Goal: Task Accomplishment & Management: Manage account settings

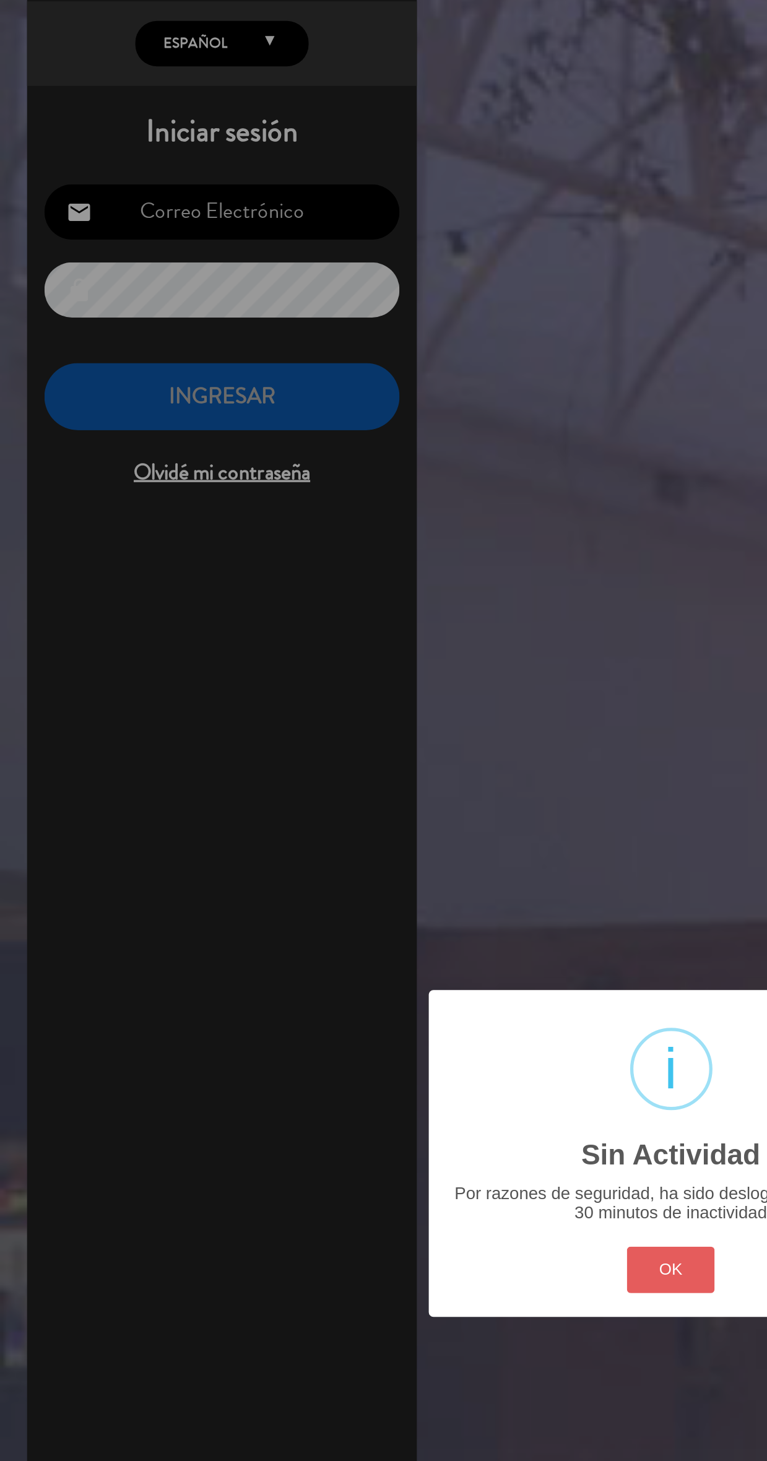
click at [381, 788] on button "OK" at bounding box center [383, 797] width 50 height 27
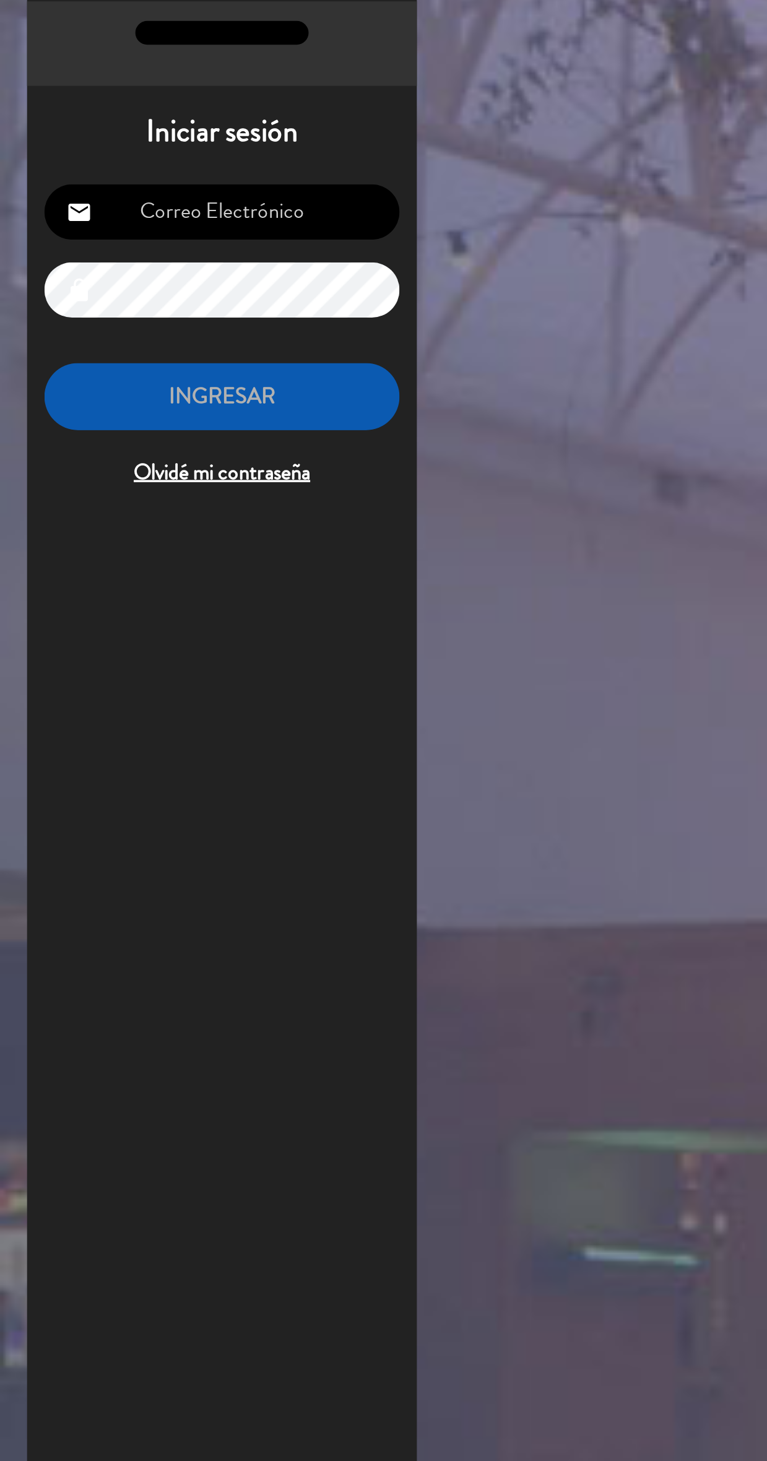
click at [191, 186] on input "email" at bounding box center [126, 192] width 203 height 32
type input "[EMAIL_ADDRESS][DOMAIN_NAME]"
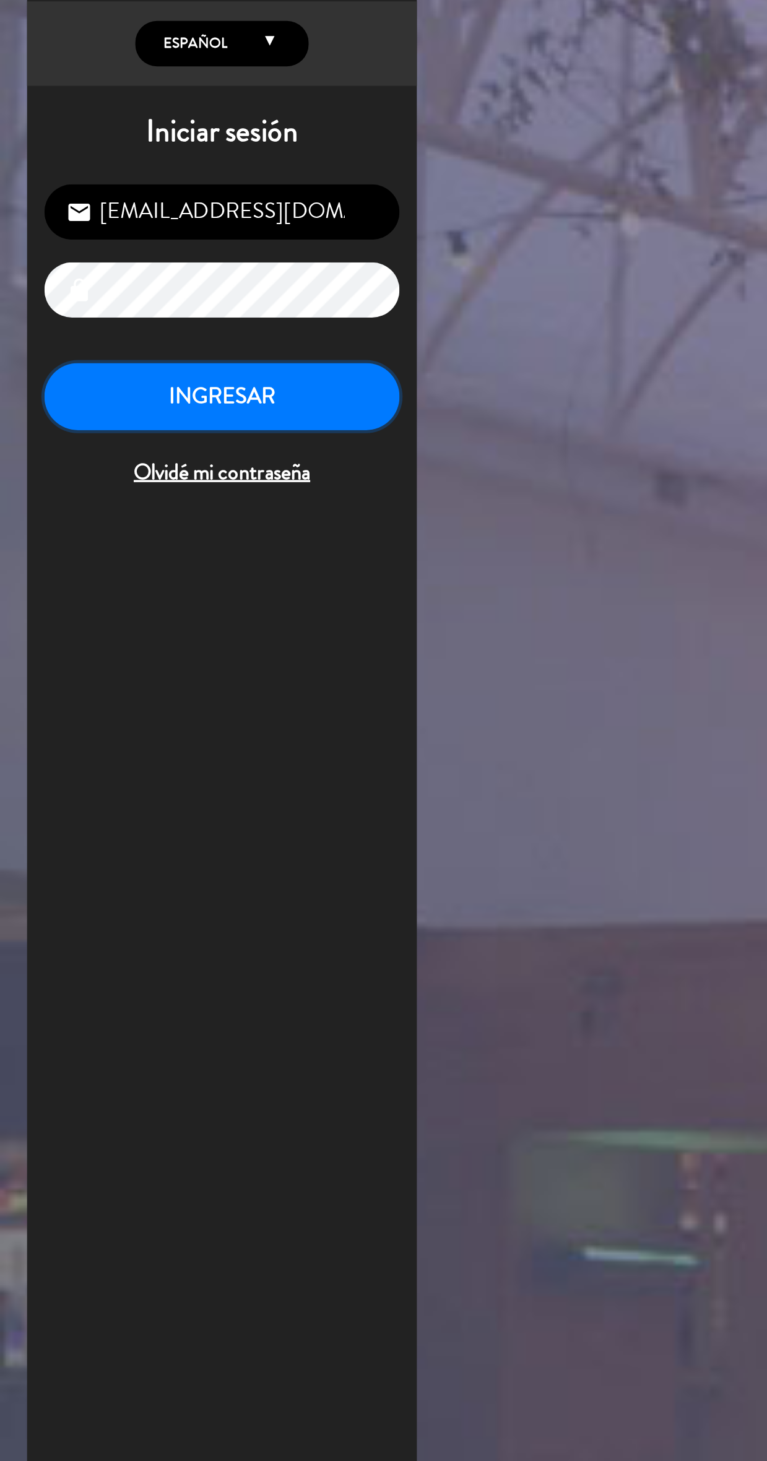
click at [194, 297] on button "INGRESAR" at bounding box center [126, 298] width 203 height 39
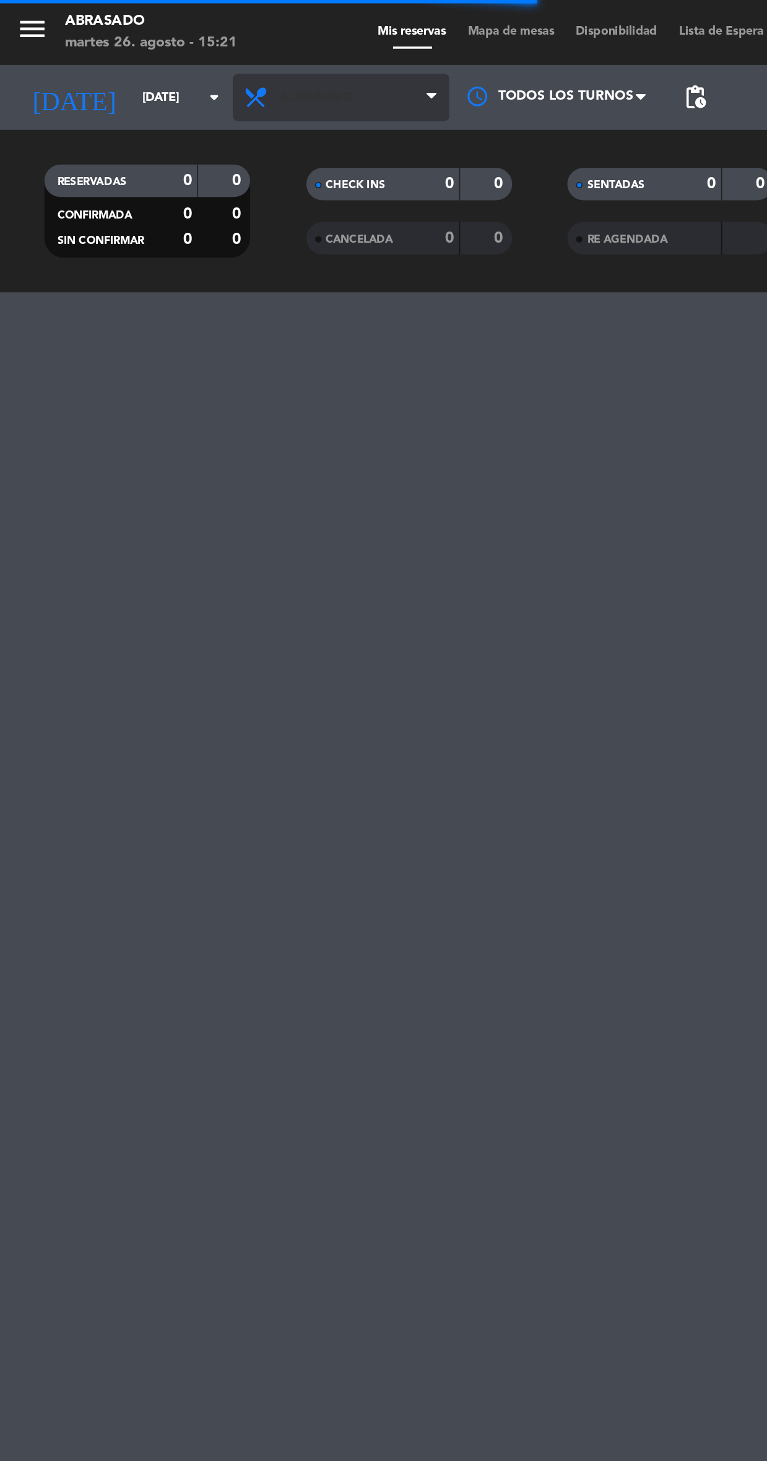
click at [206, 42] on span "Almuerzo" at bounding box center [195, 55] width 124 height 27
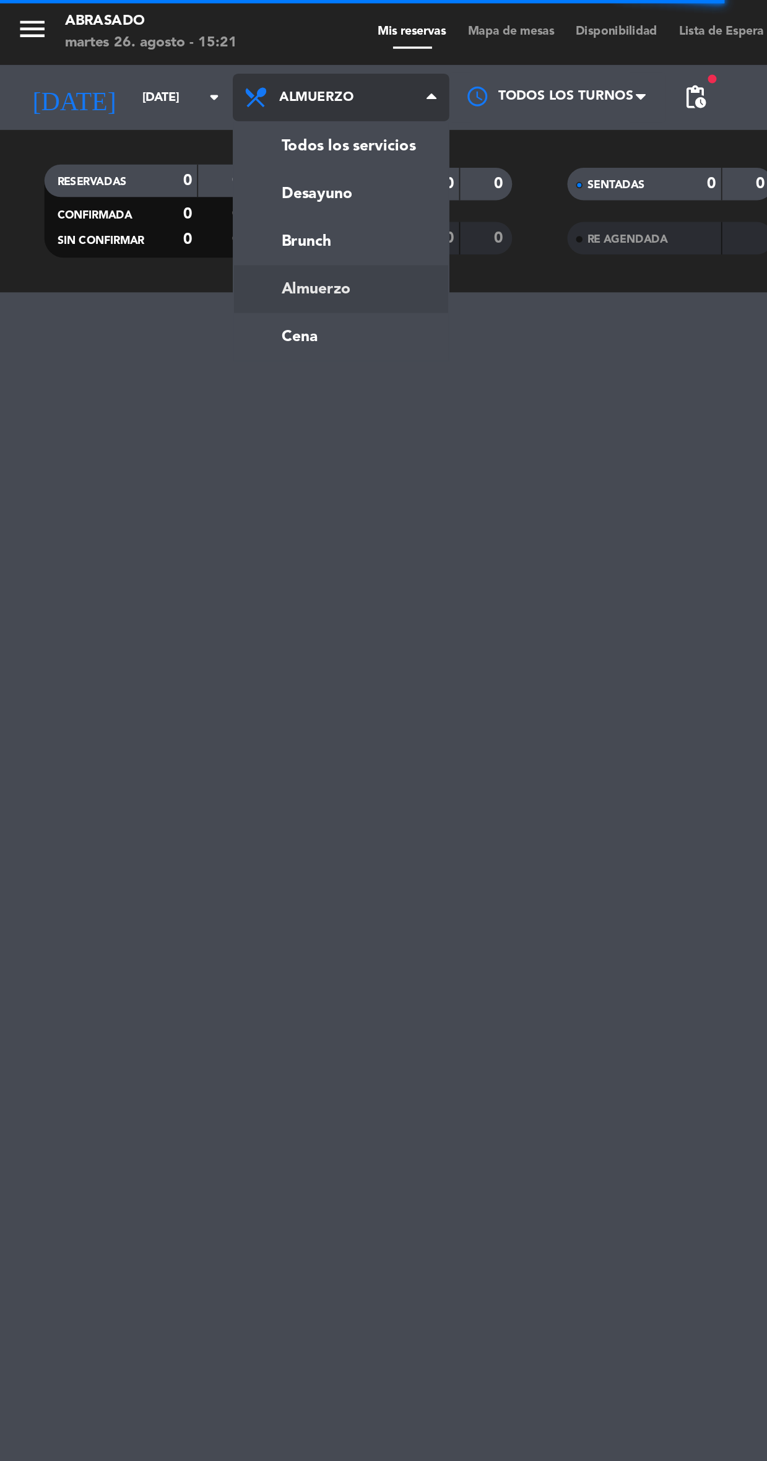
click at [204, 132] on div "menu Abrasado [DATE] 26. agosto - 15:21 Mis reservas Mapa de mesas Disponibilid…" at bounding box center [383, 83] width 767 height 167
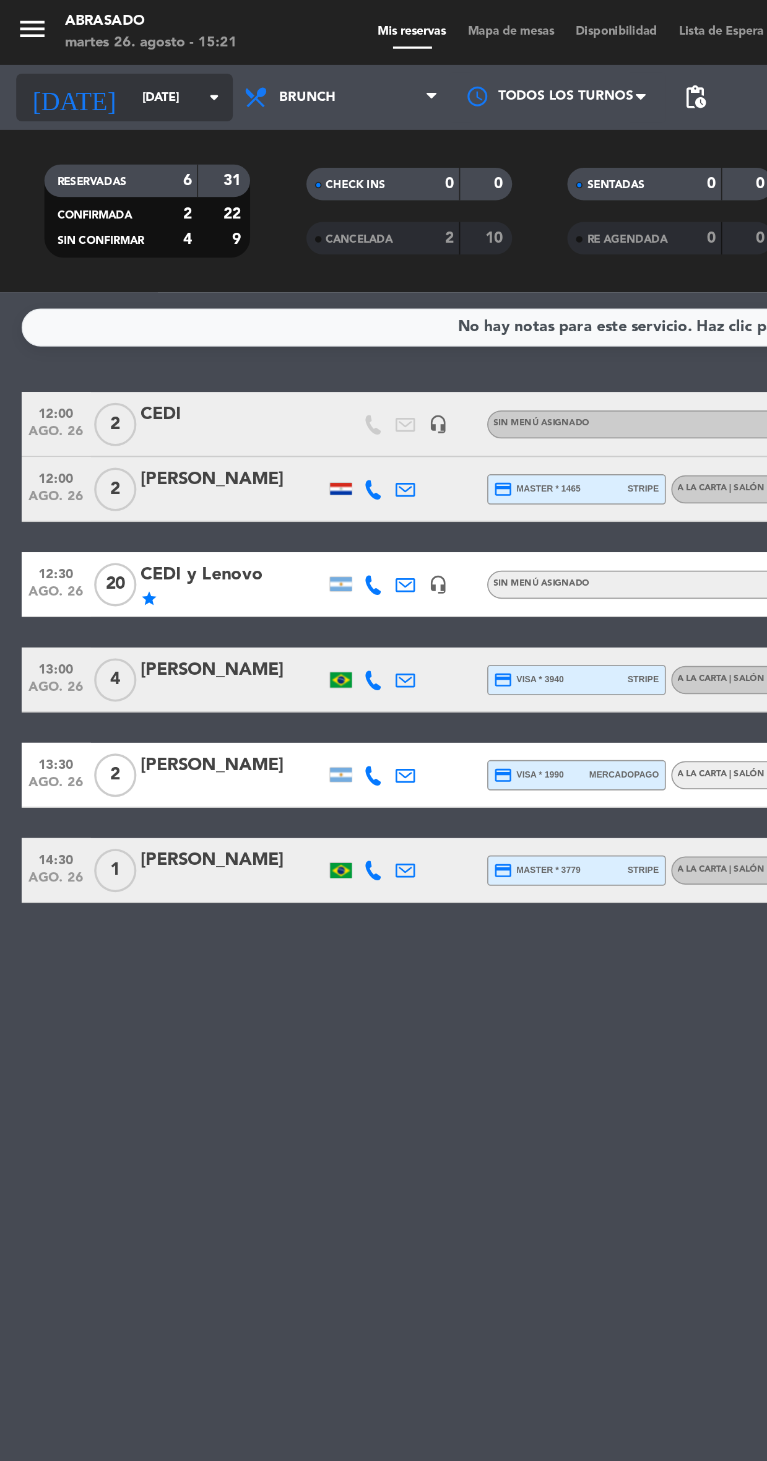
click at [103, 55] on input "[DATE]" at bounding box center [122, 56] width 95 height 20
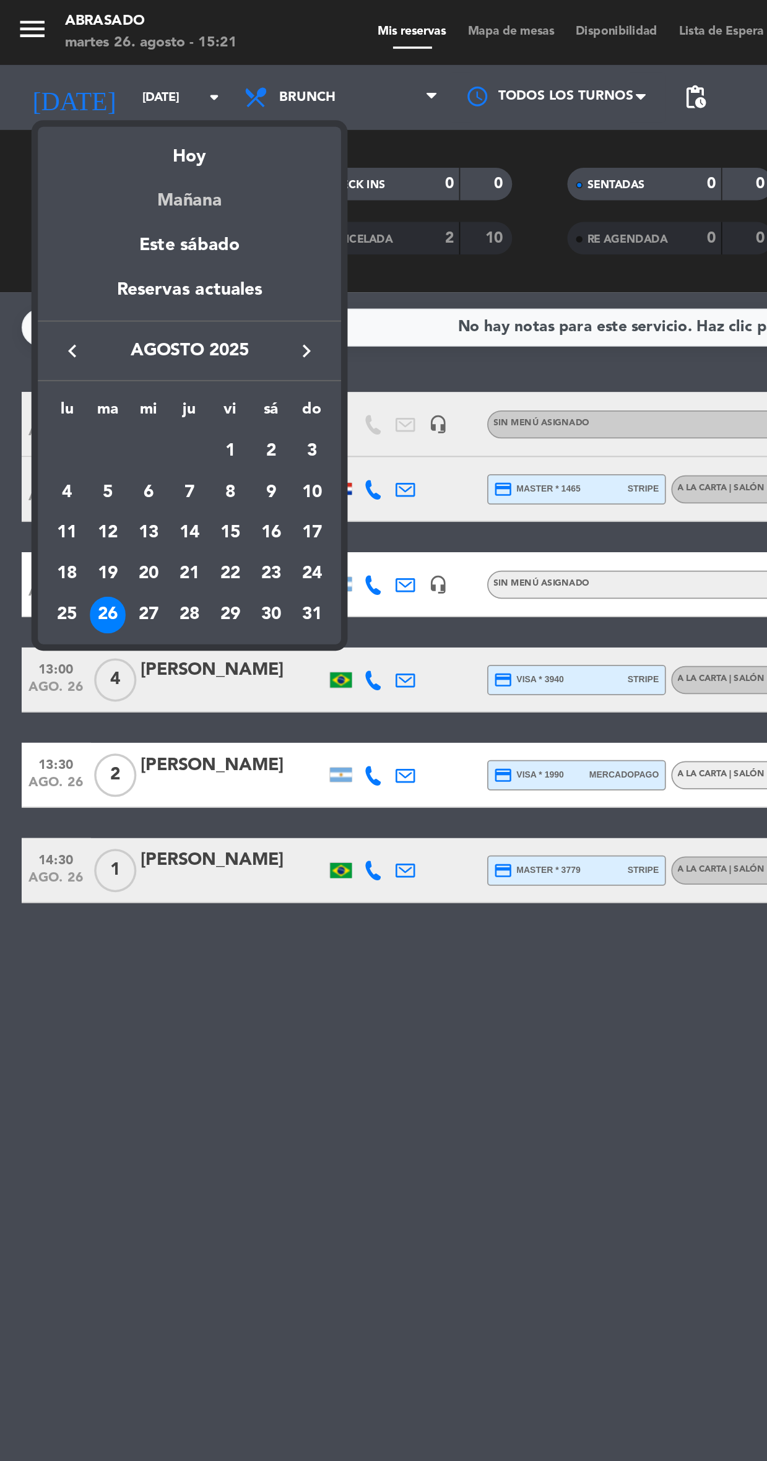
click at [121, 115] on div "Mañana" at bounding box center [108, 110] width 173 height 25
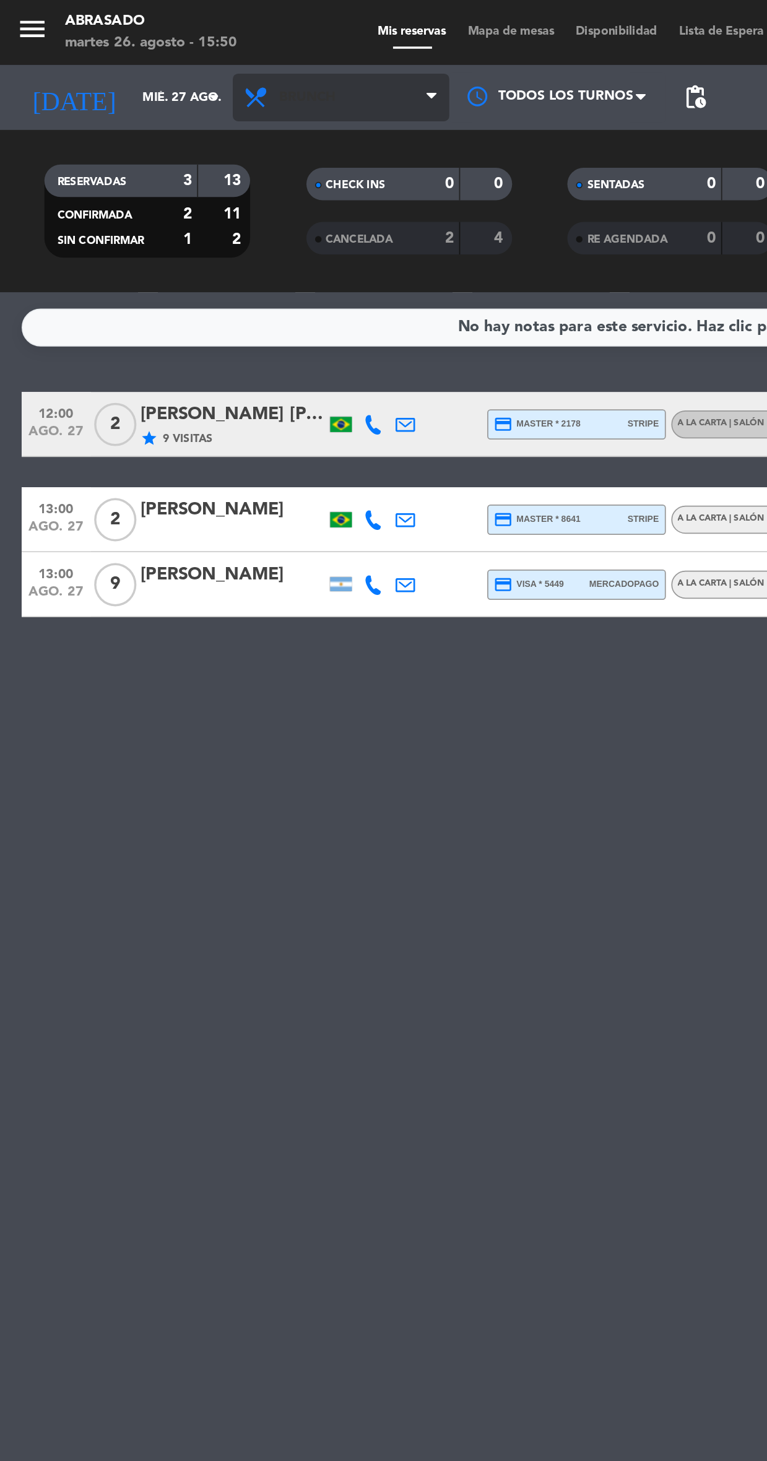
click at [169, 64] on span "Brunch" at bounding box center [195, 55] width 124 height 27
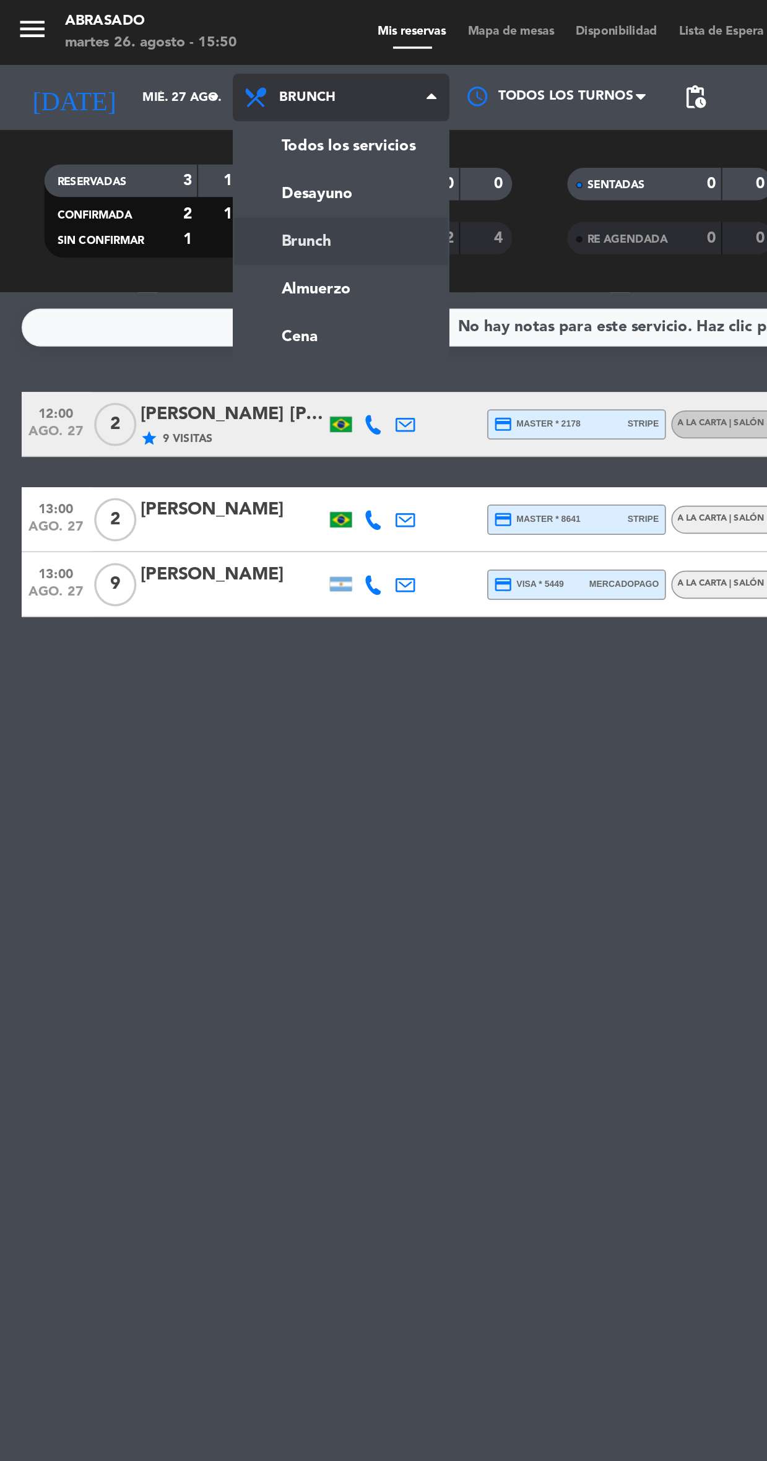
click at [183, 199] on ng-component "menu Abrasado [DATE] 26. agosto - 15:50 Mis reservas Mapa de mesas Disponibilid…" at bounding box center [383, 730] width 767 height 1461
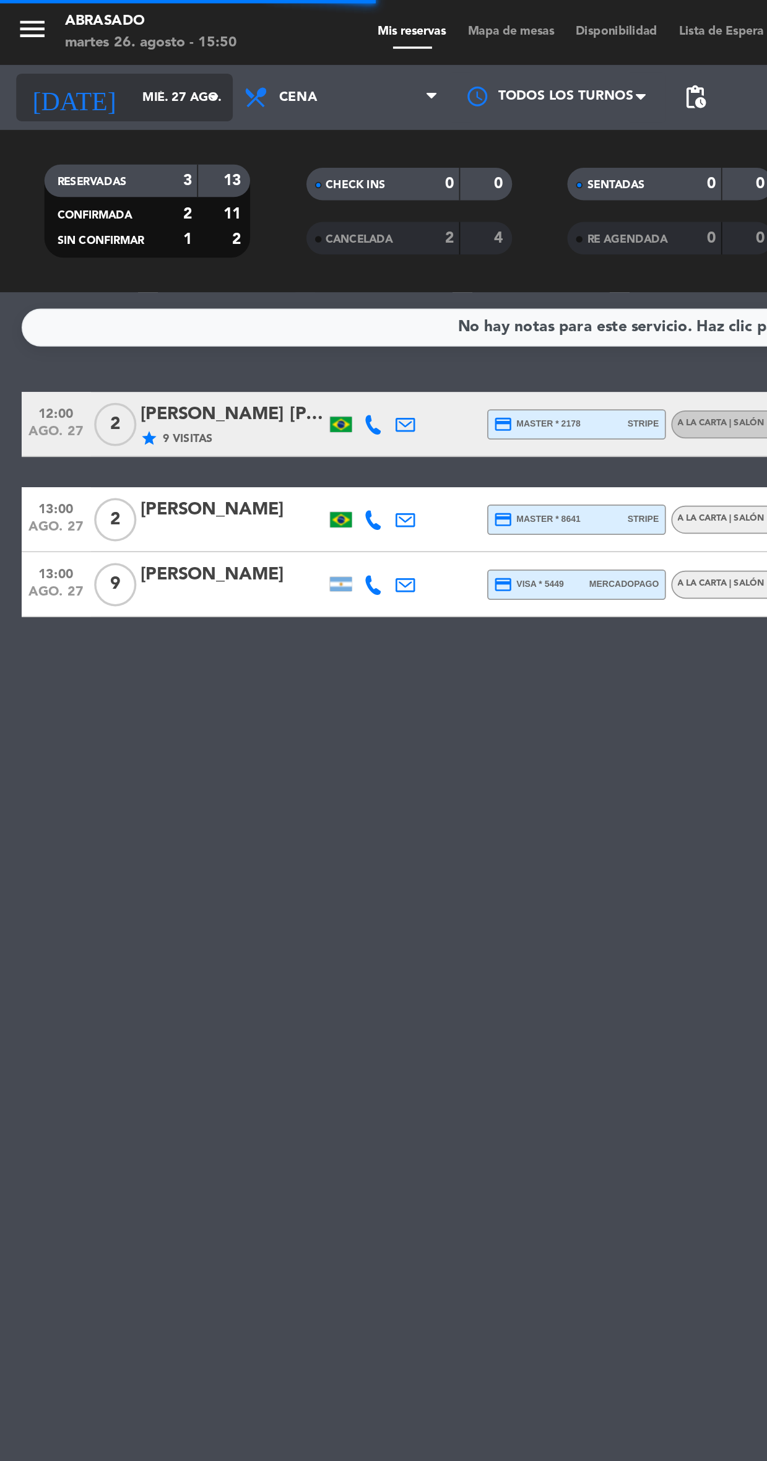
click at [91, 61] on input "mié. 27 ago." at bounding box center [122, 56] width 95 height 20
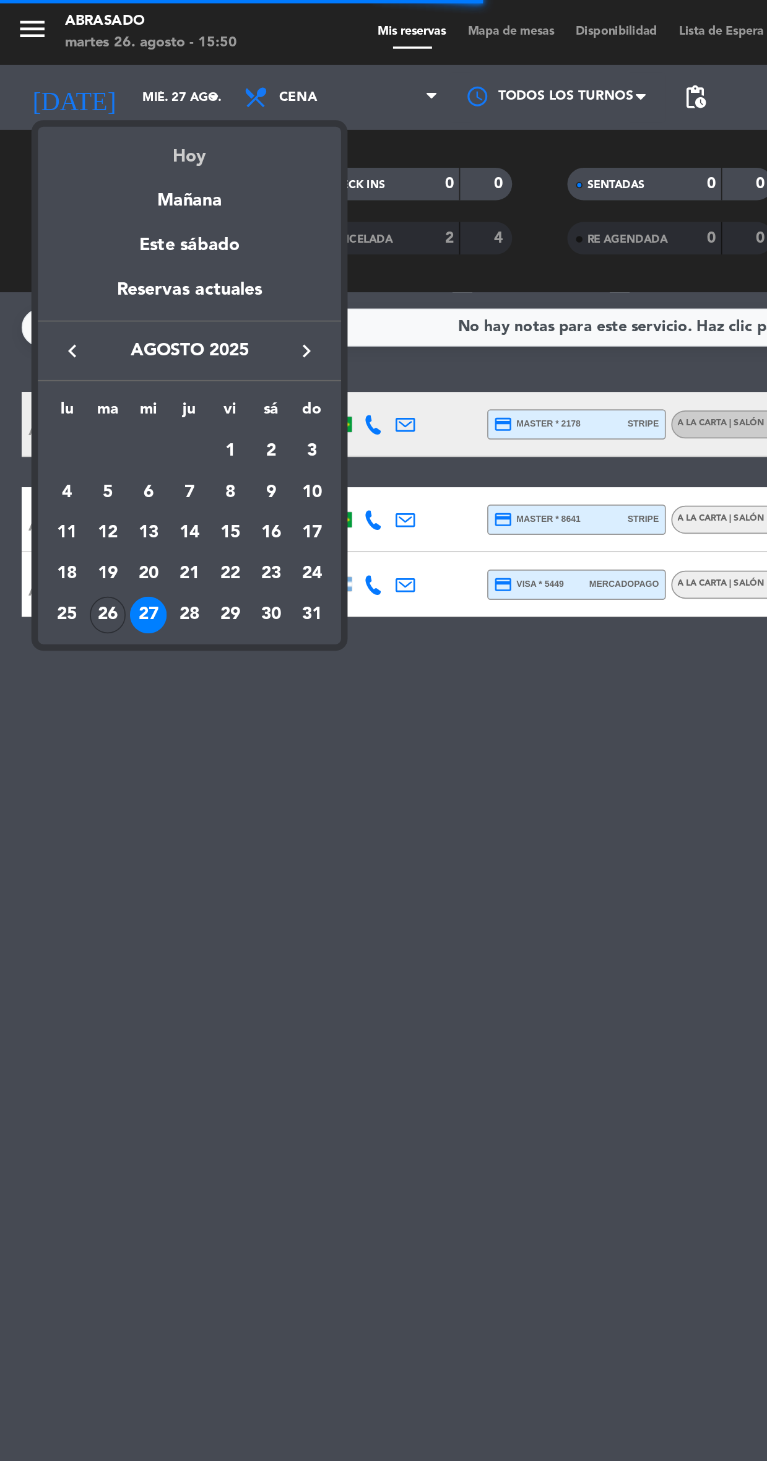
click at [101, 85] on div "Hoy" at bounding box center [108, 84] width 173 height 25
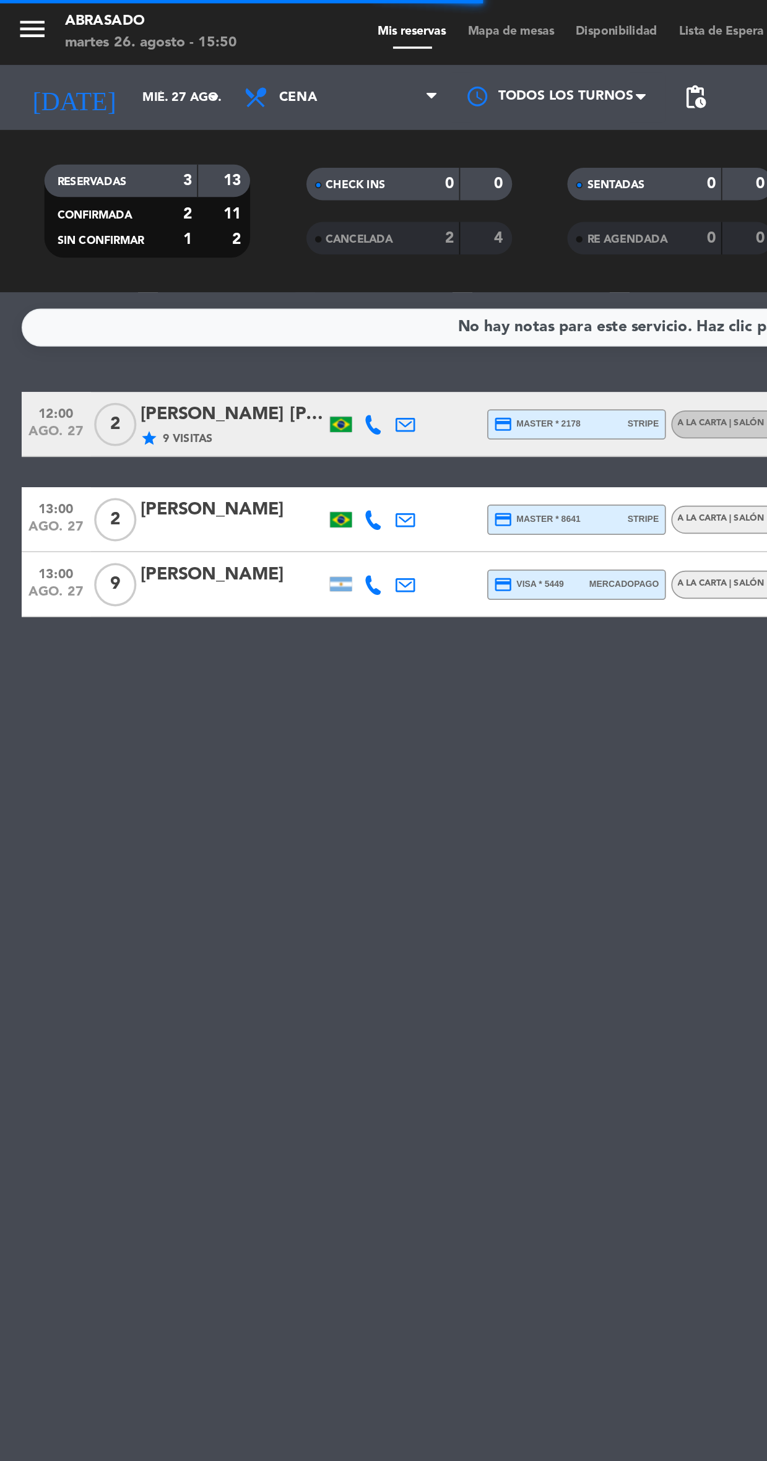
type input "[DATE]"
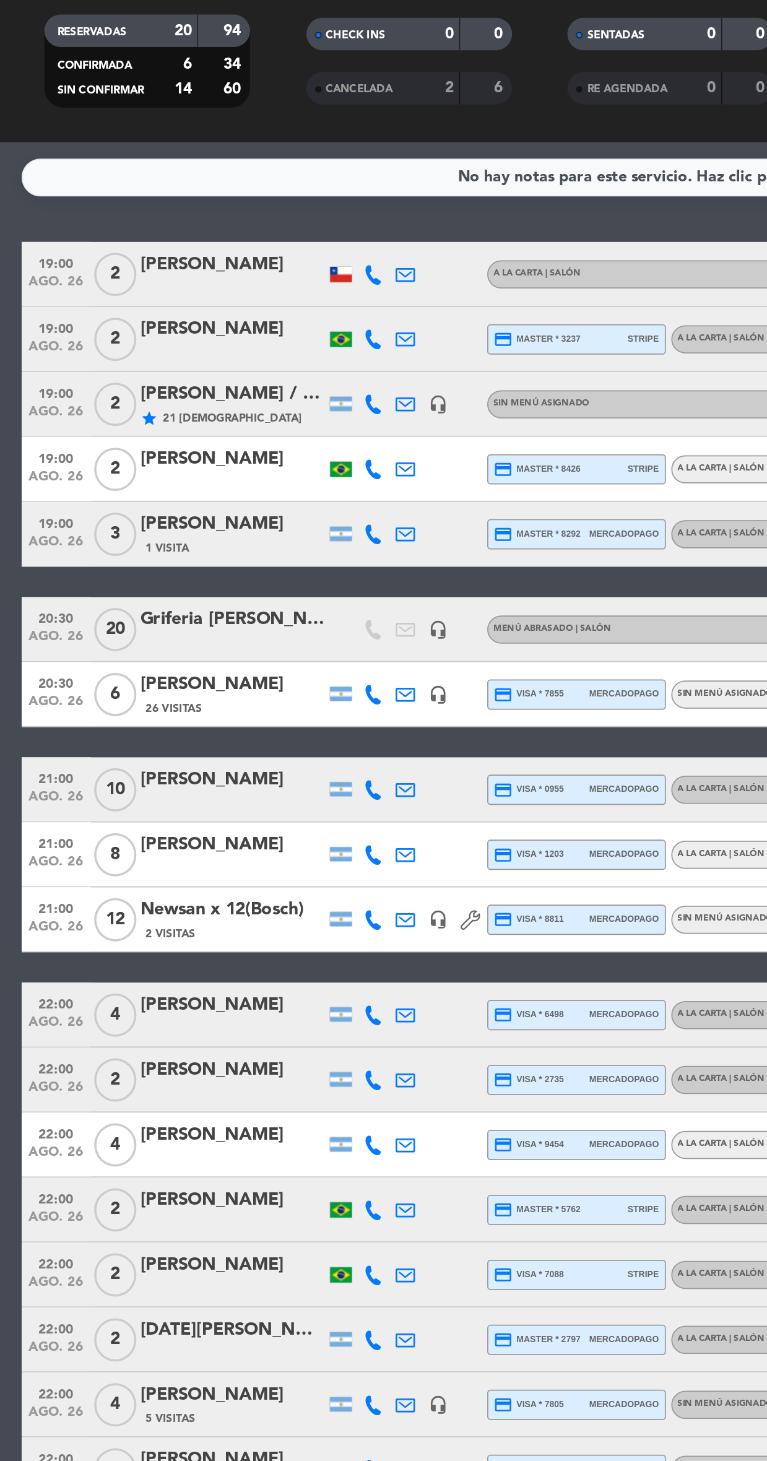
click at [154, 310] on div "[PERSON_NAME] / Suntrip" at bounding box center [132, 311] width 105 height 16
